Goal: Information Seeking & Learning: Find specific fact

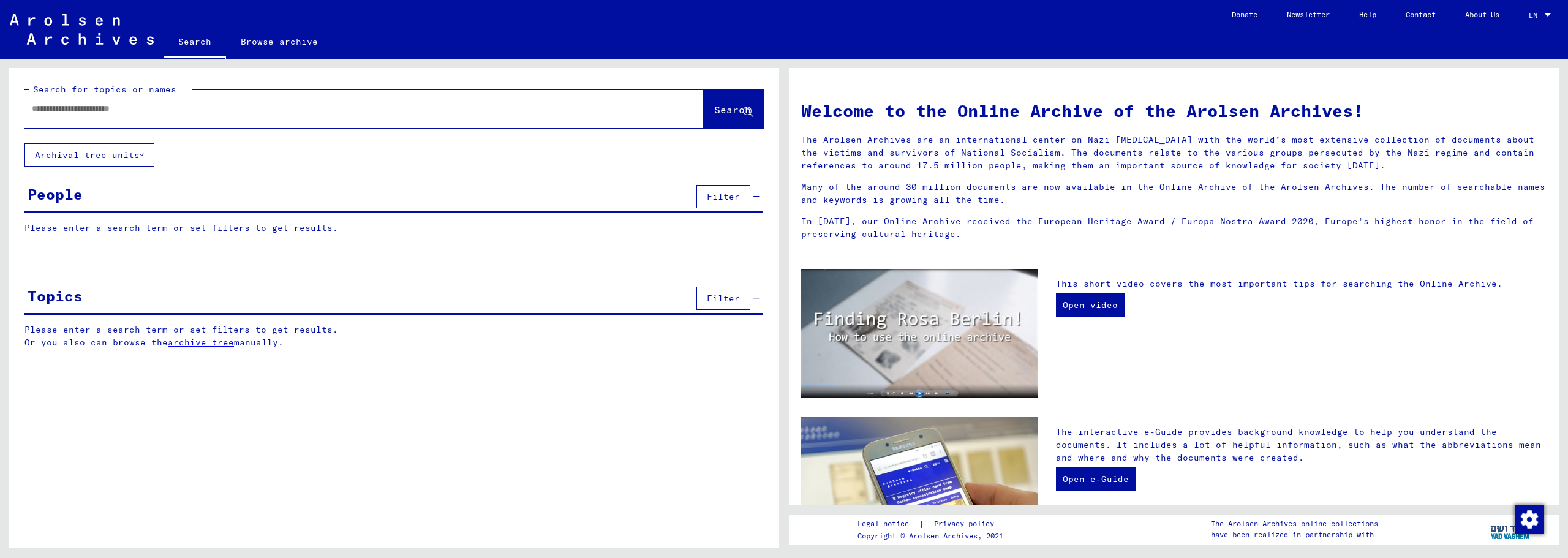
click at [332, 115] on div at bounding box center [345, 109] width 642 height 28
click at [335, 109] on input "text" at bounding box center [349, 109] width 636 height 13
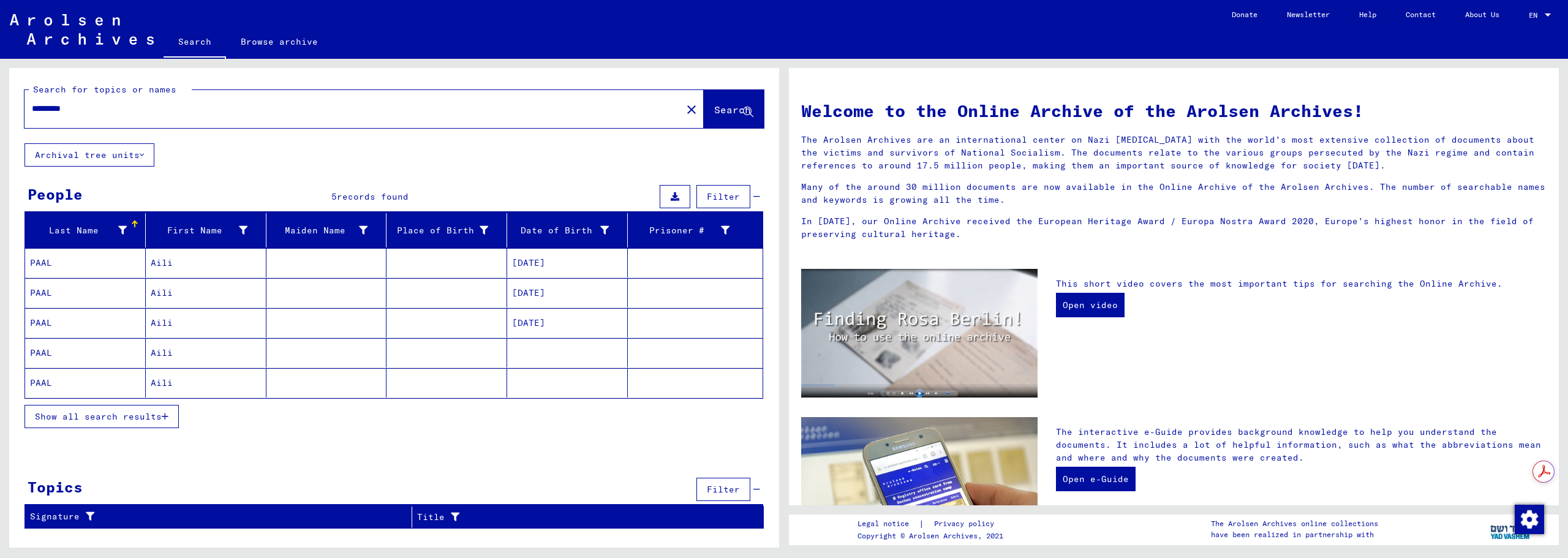
click at [164, 263] on mat-cell "Aili" at bounding box center [206, 263] width 121 height 29
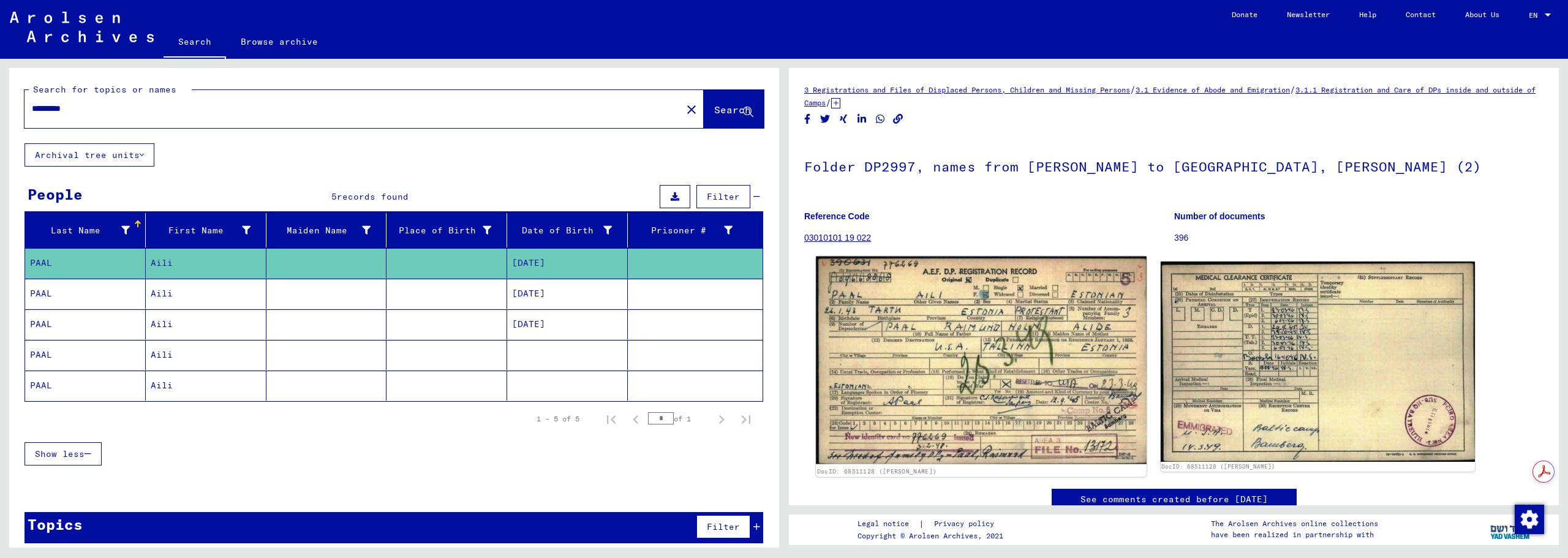
click at [928, 308] on img at bounding box center [981, 361] width 330 height 208
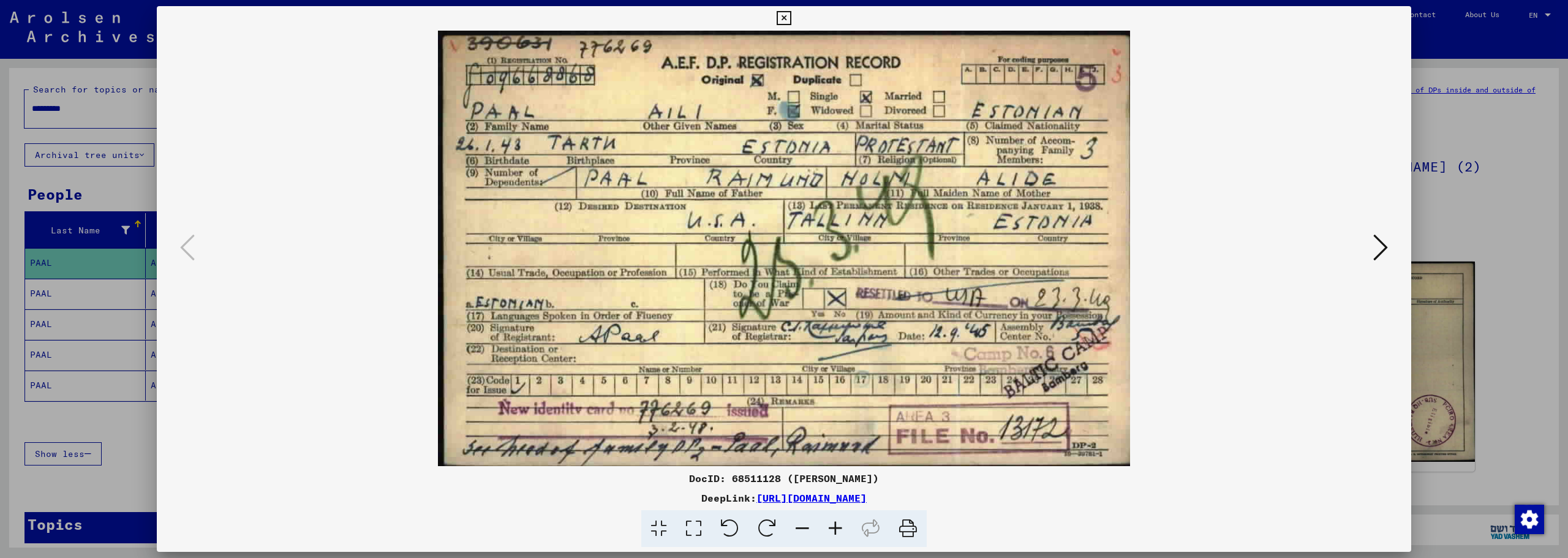
click at [116, 65] on div at bounding box center [784, 279] width 1568 height 558
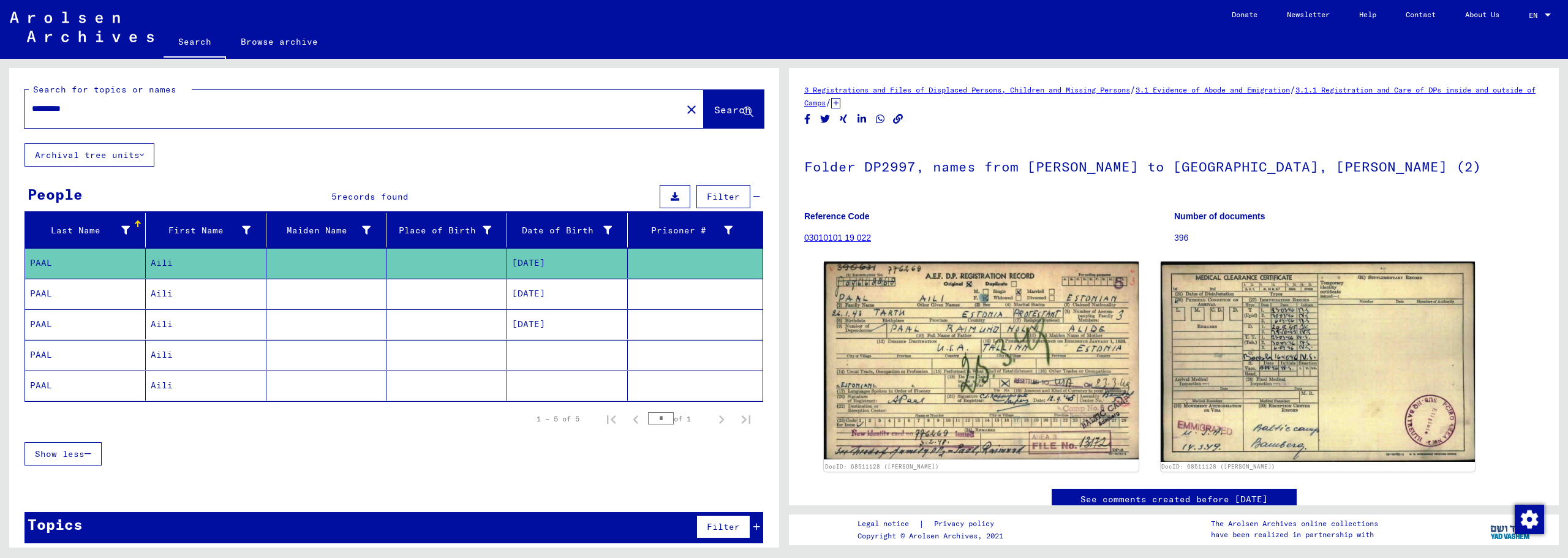
drag, startPoint x: 92, startPoint y: 110, endPoint x: -35, endPoint y: 106, distance: 127.1
click at [0, 106] on html "Search Browse archive Donate Newsletter Help Contact About Us Search Browse arc…" at bounding box center [784, 279] width 1568 height 558
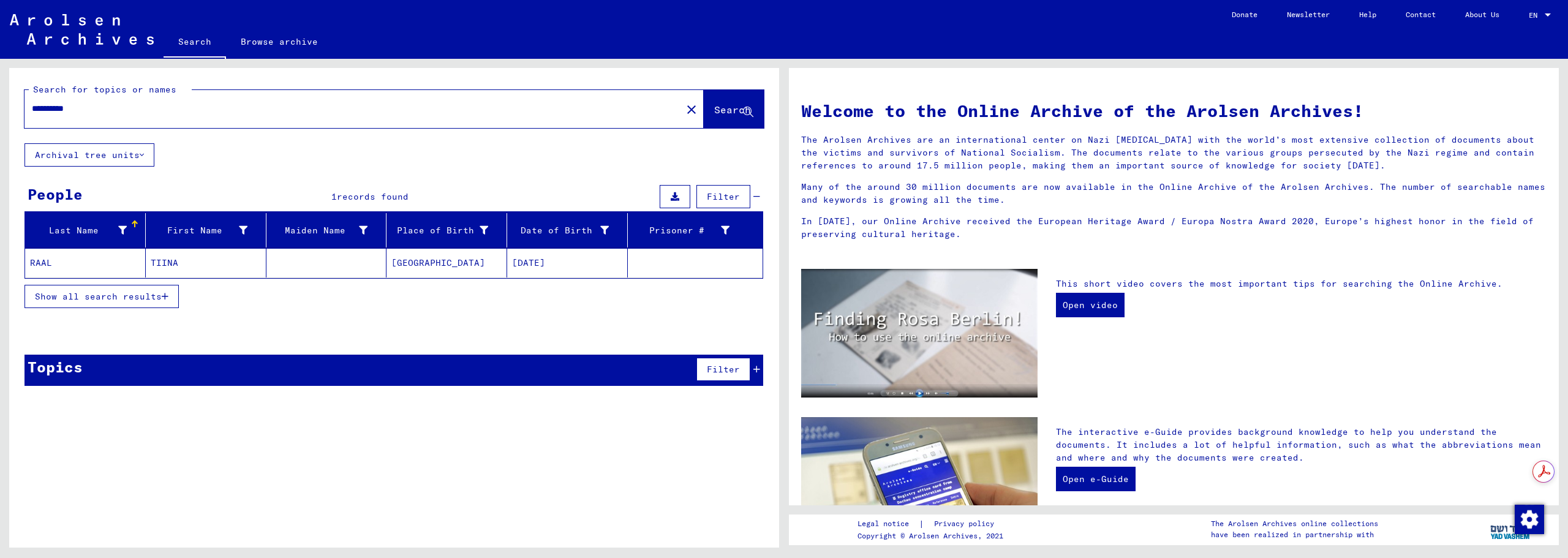
click at [77, 259] on mat-cell "RAAL" at bounding box center [86, 263] width 121 height 29
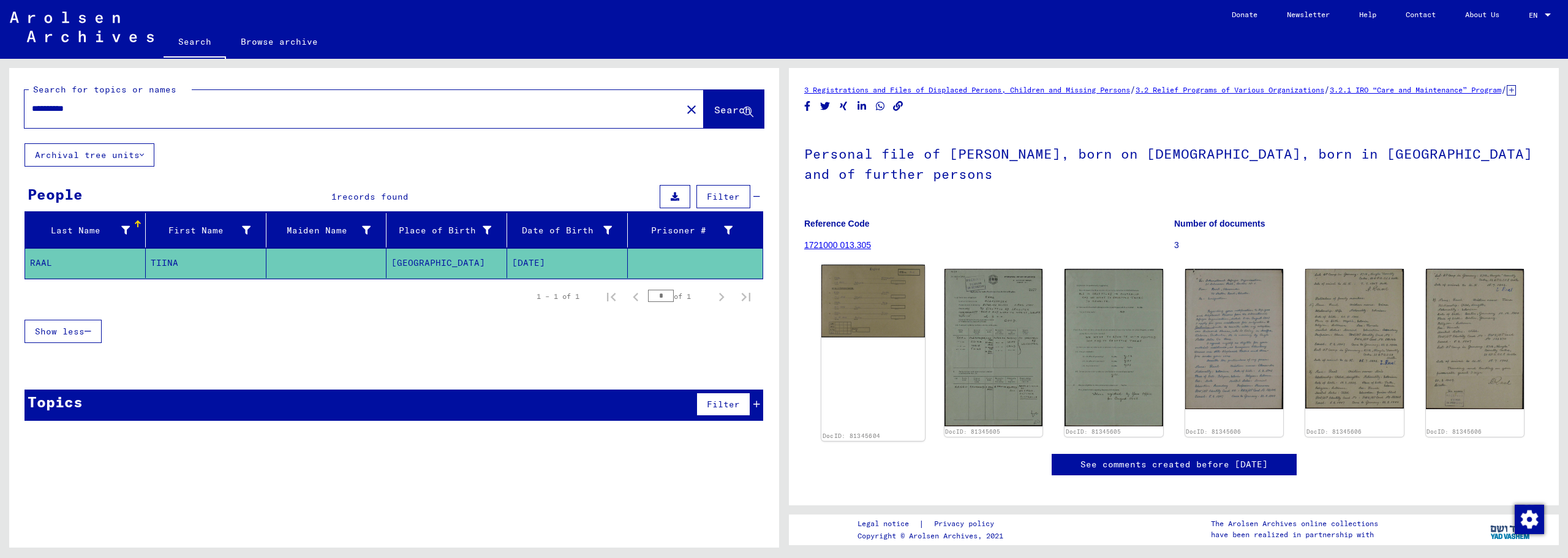
click at [891, 299] on img at bounding box center [873, 300] width 104 height 72
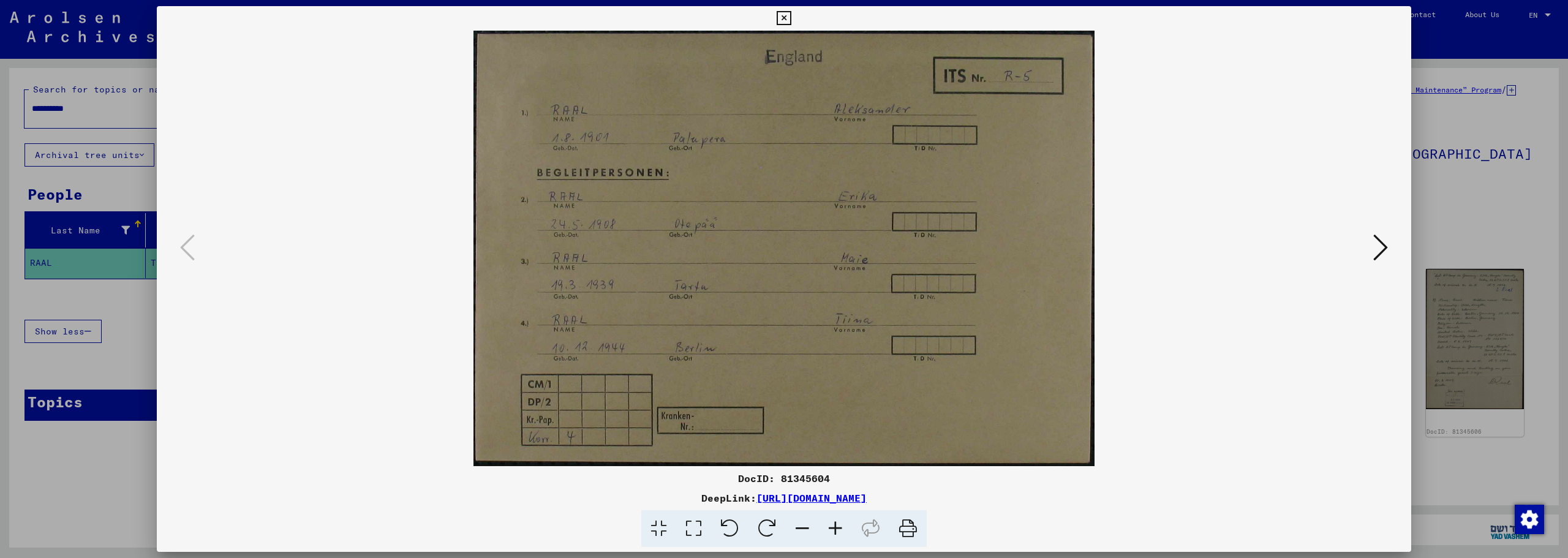
click at [784, 17] on icon at bounding box center [783, 18] width 14 height 15
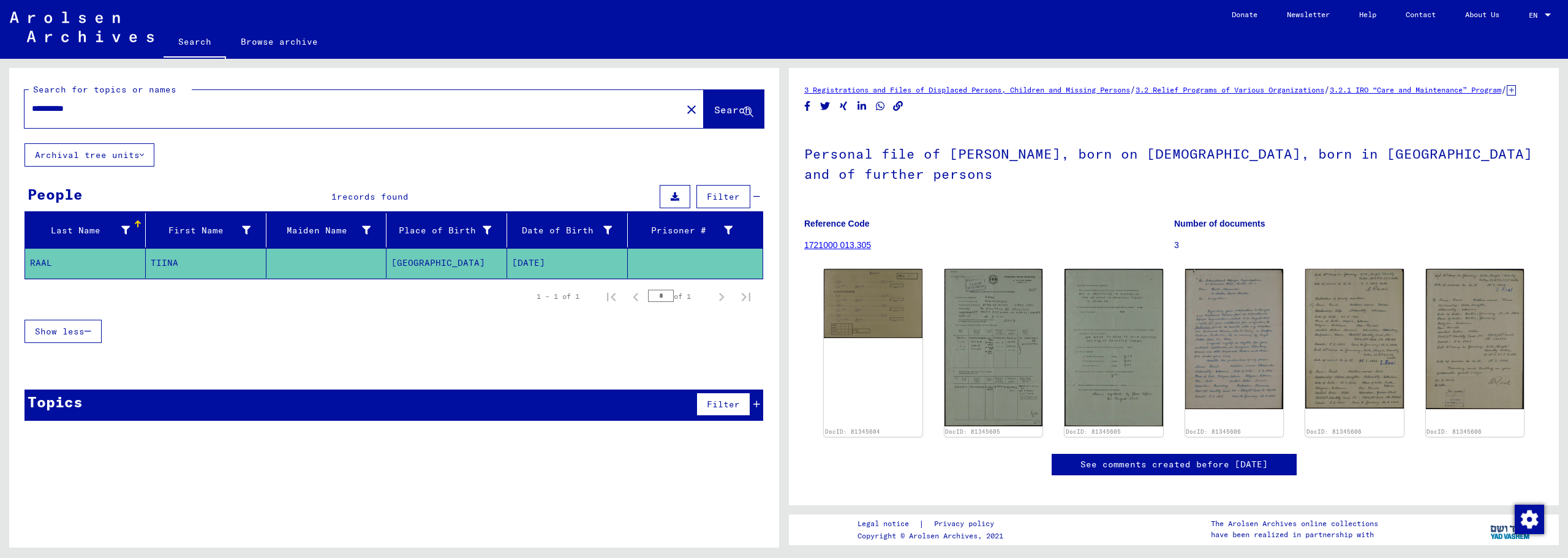
drag, startPoint x: 122, startPoint y: 115, endPoint x: -52, endPoint y: 102, distance: 174.5
click at [0, 102] on html "**********" at bounding box center [784, 279] width 1568 height 558
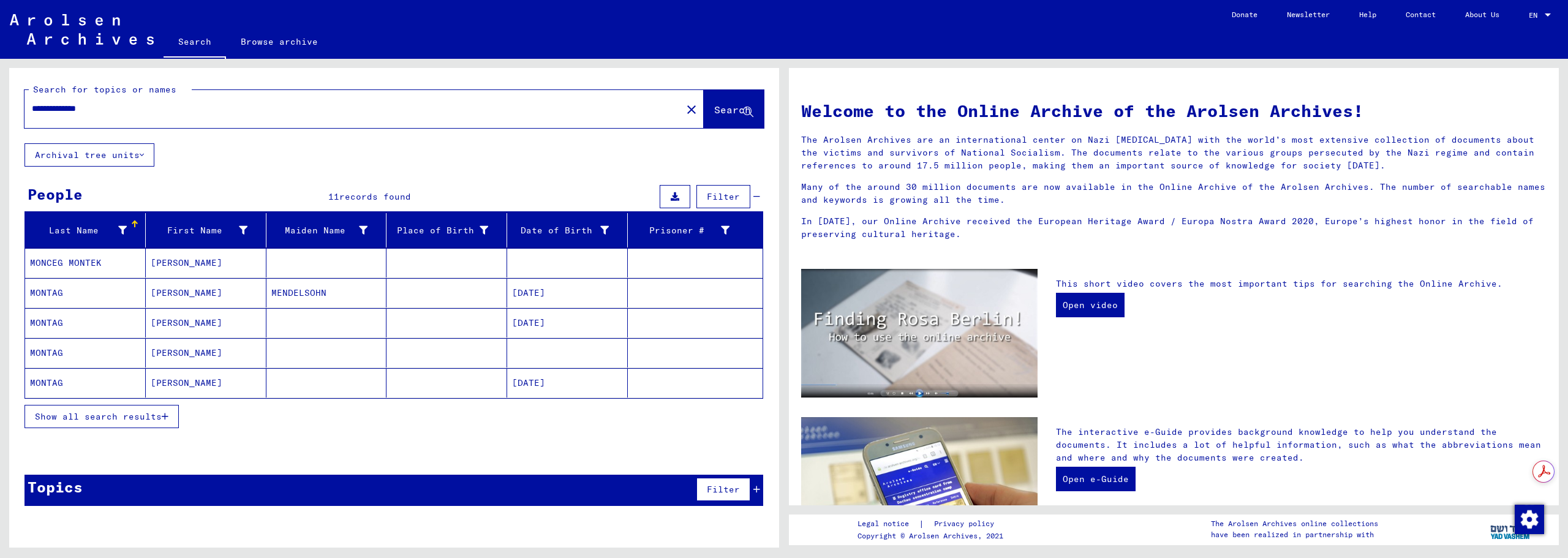
click at [178, 321] on mat-cell "[PERSON_NAME]" at bounding box center [206, 323] width 121 height 29
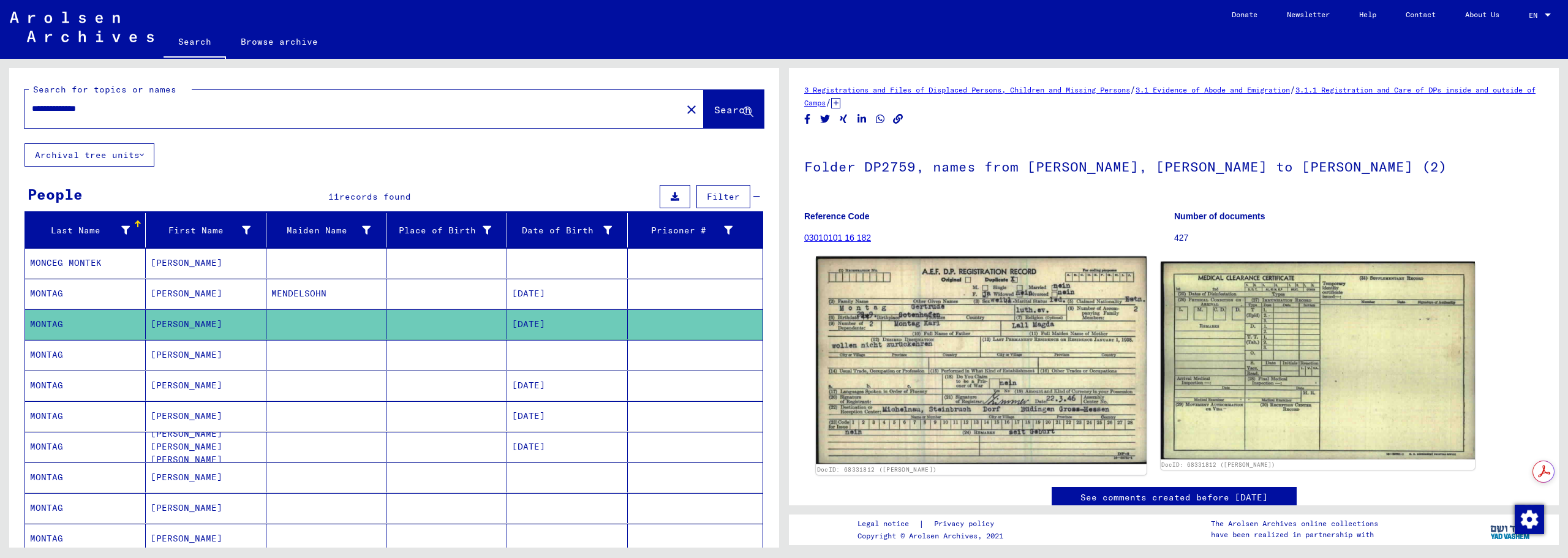
click at [940, 318] on img at bounding box center [981, 361] width 330 height 208
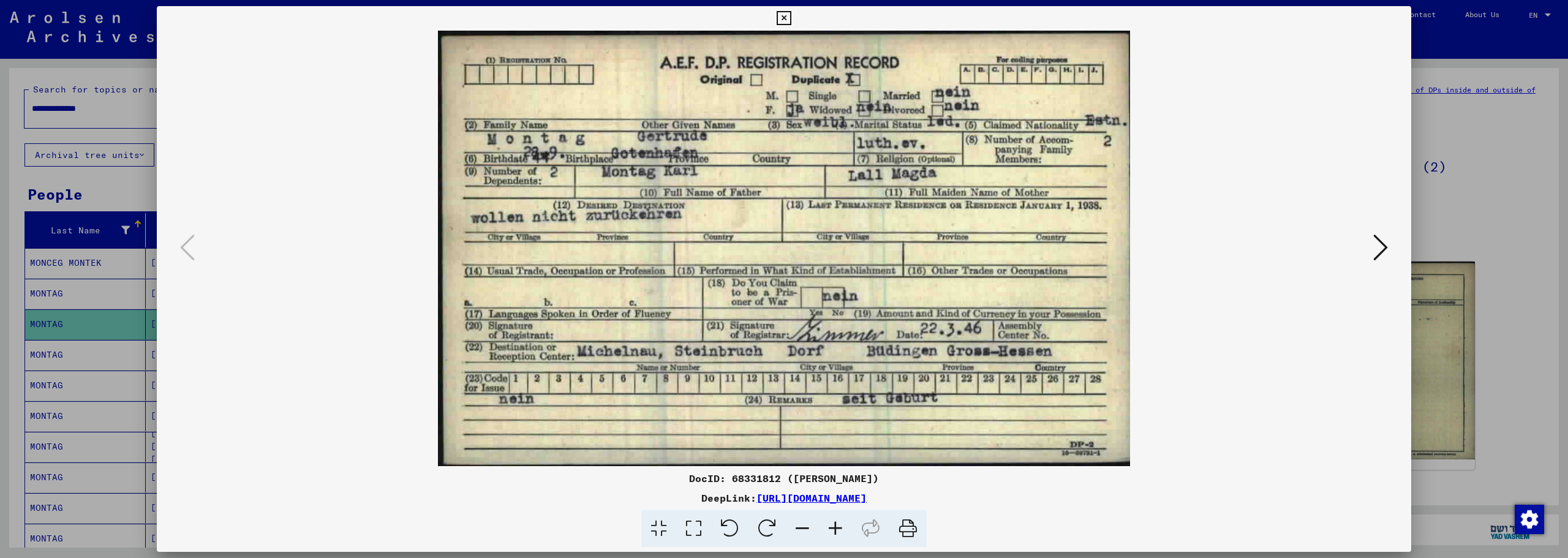
click at [785, 16] on icon at bounding box center [783, 18] width 14 height 15
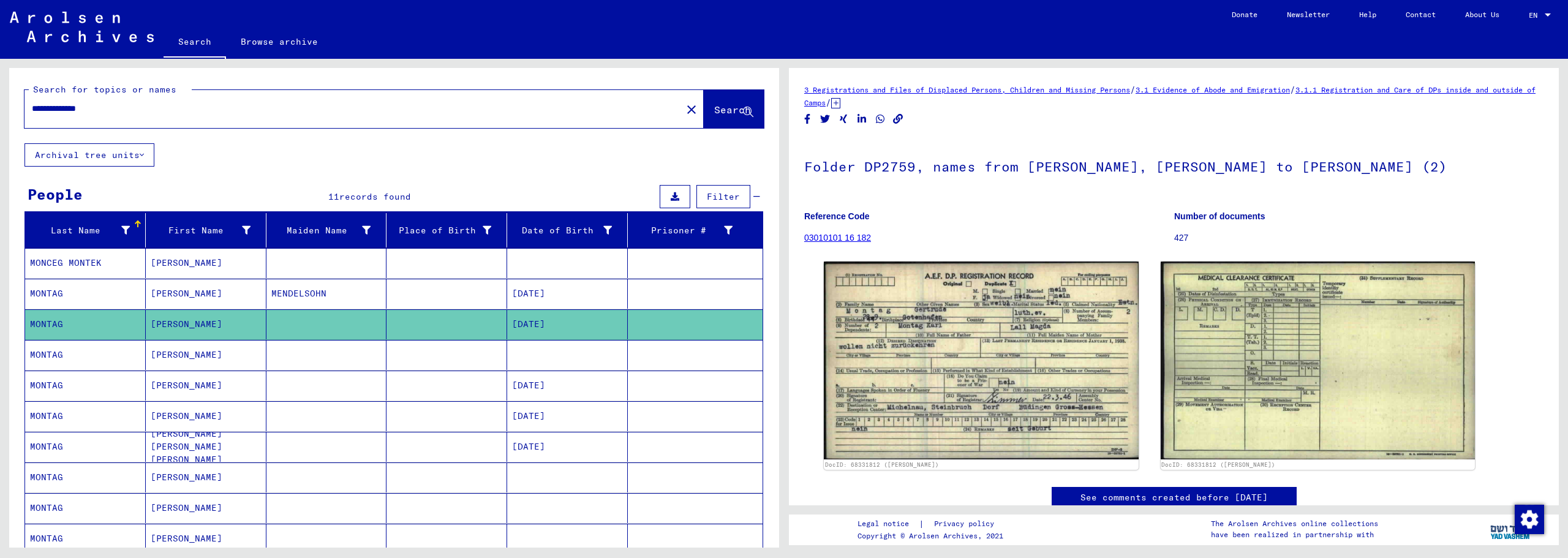
drag, startPoint x: 202, startPoint y: 108, endPoint x: 17, endPoint y: 107, distance: 185.0
click at [17, 107] on div "**********" at bounding box center [393, 106] width 770 height 75
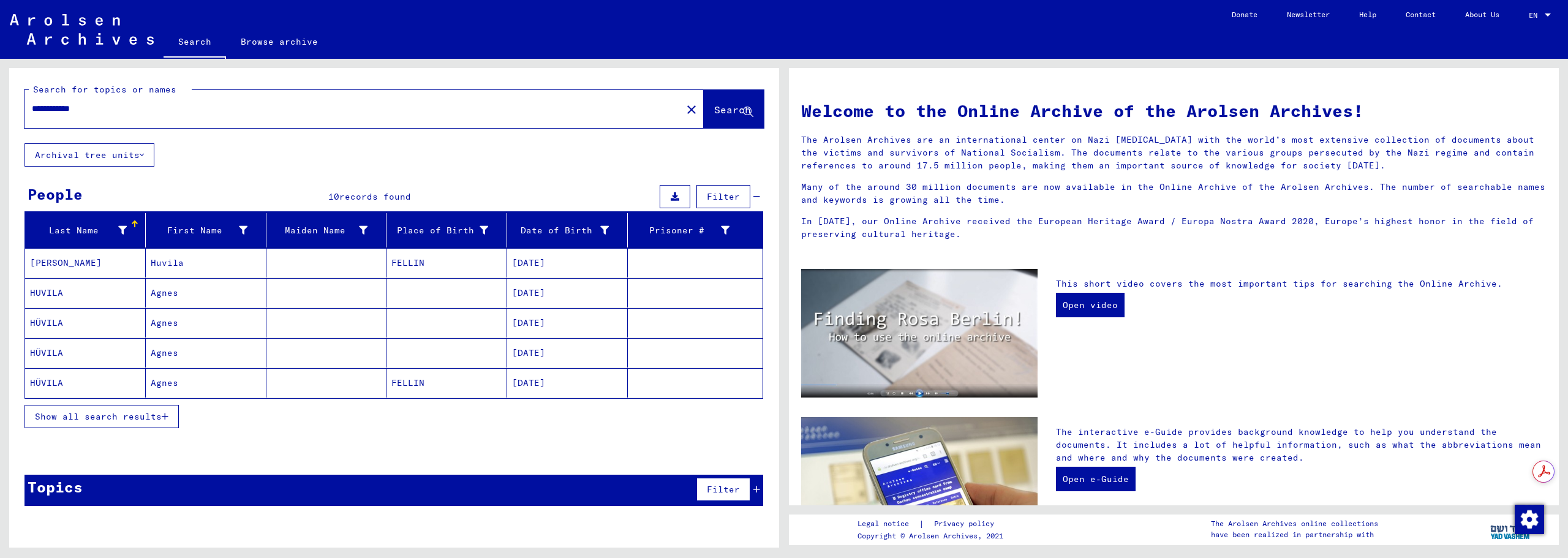
click at [177, 292] on mat-cell "Agnes" at bounding box center [206, 293] width 121 height 29
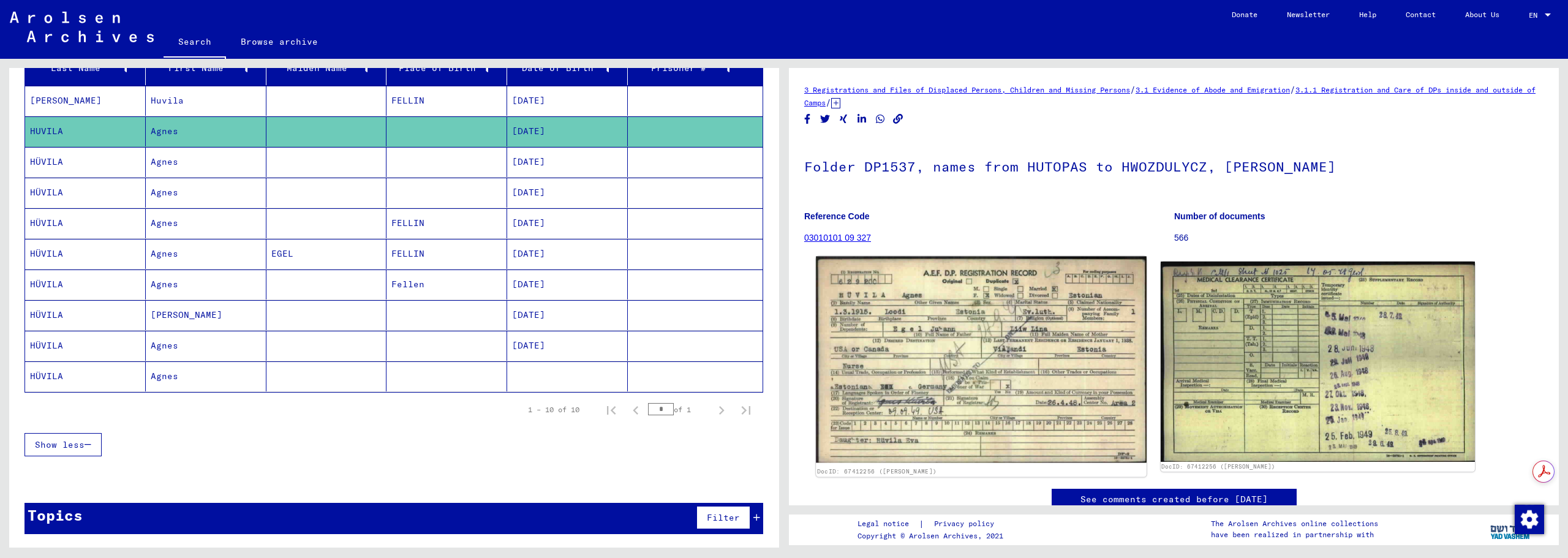
click at [912, 277] on img at bounding box center [981, 360] width 330 height 206
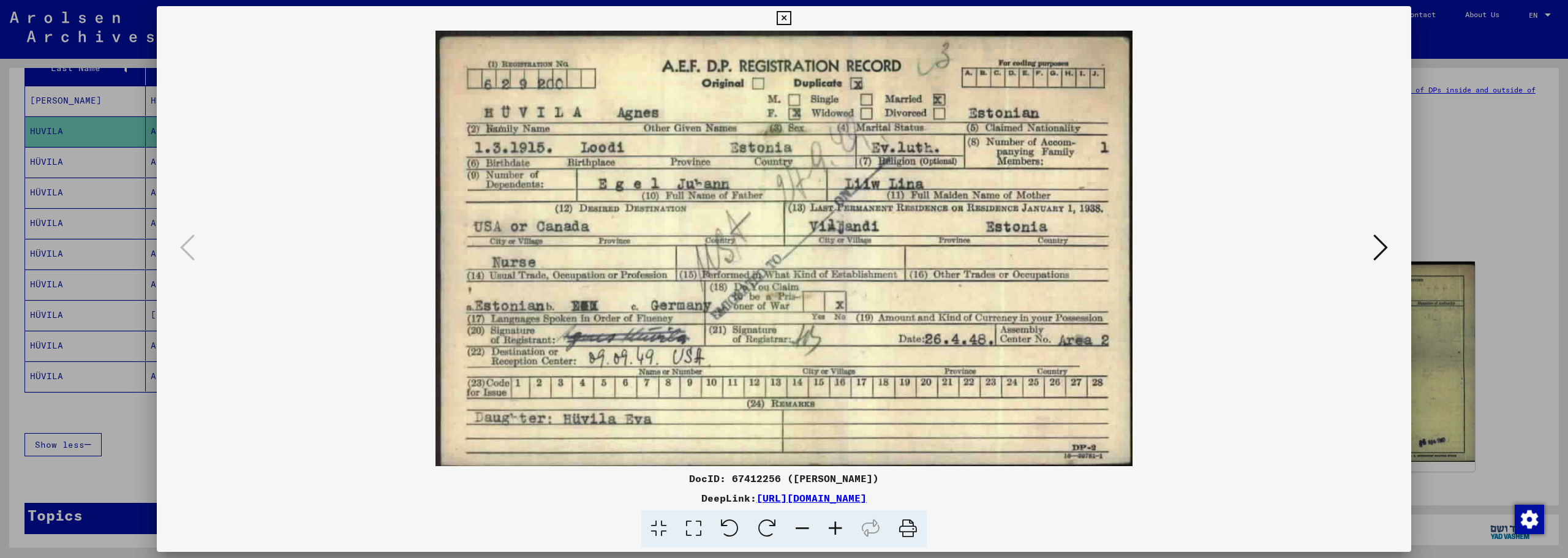
click at [786, 20] on icon at bounding box center [783, 18] width 14 height 15
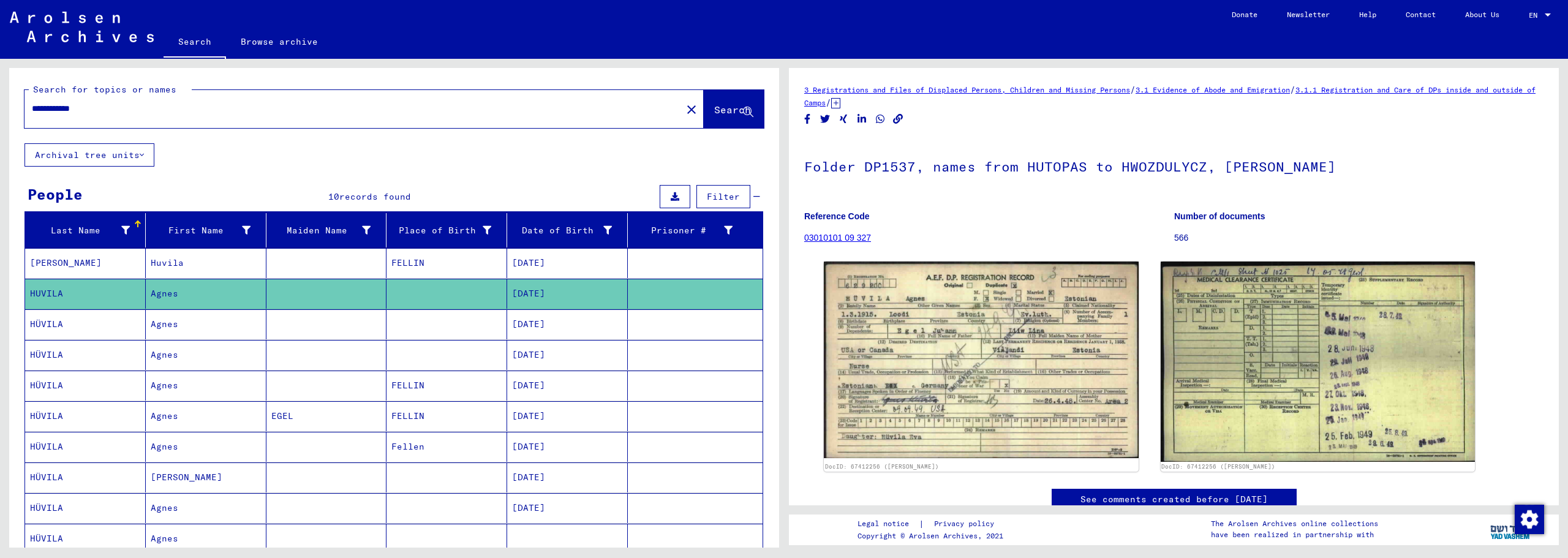
drag, startPoint x: 60, startPoint y: 105, endPoint x: 6, endPoint y: 105, distance: 54.0
click at [6, 105] on div "**********" at bounding box center [392, 304] width 784 height 489
type input "**********"
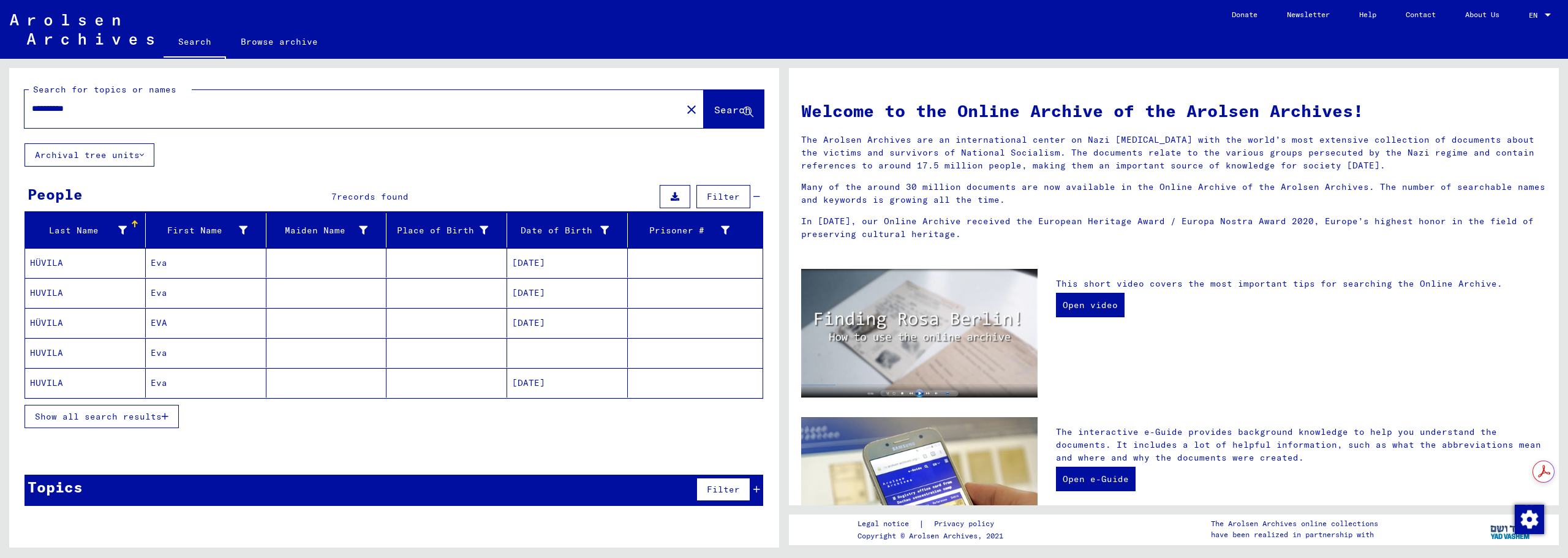
click at [222, 268] on mat-cell "Eva" at bounding box center [206, 263] width 121 height 29
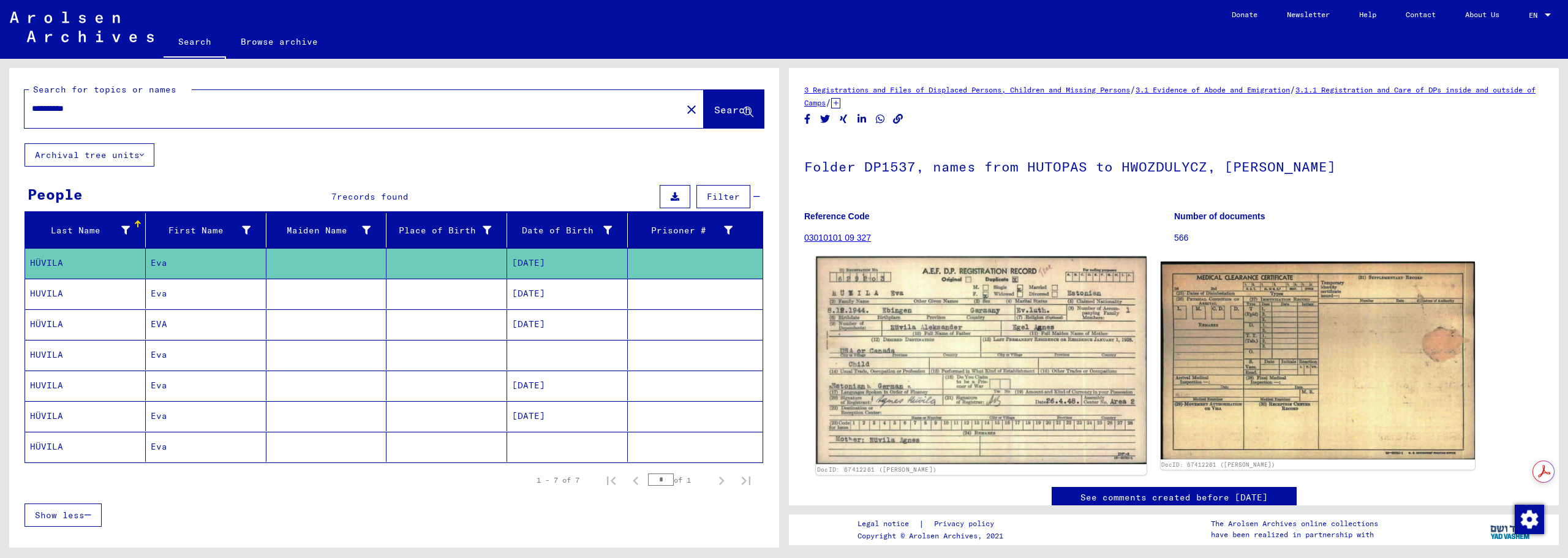
click at [908, 321] on img at bounding box center [981, 361] width 330 height 208
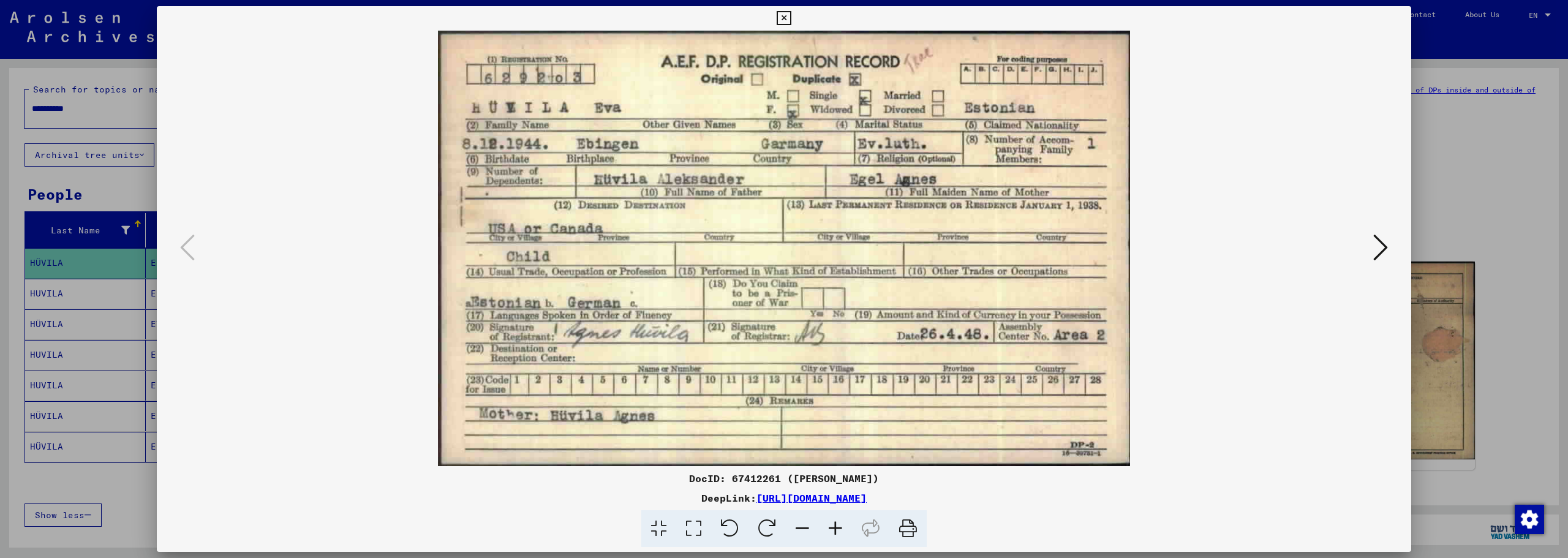
click at [788, 15] on icon at bounding box center [783, 18] width 14 height 15
